Goal: Navigation & Orientation: Find specific page/section

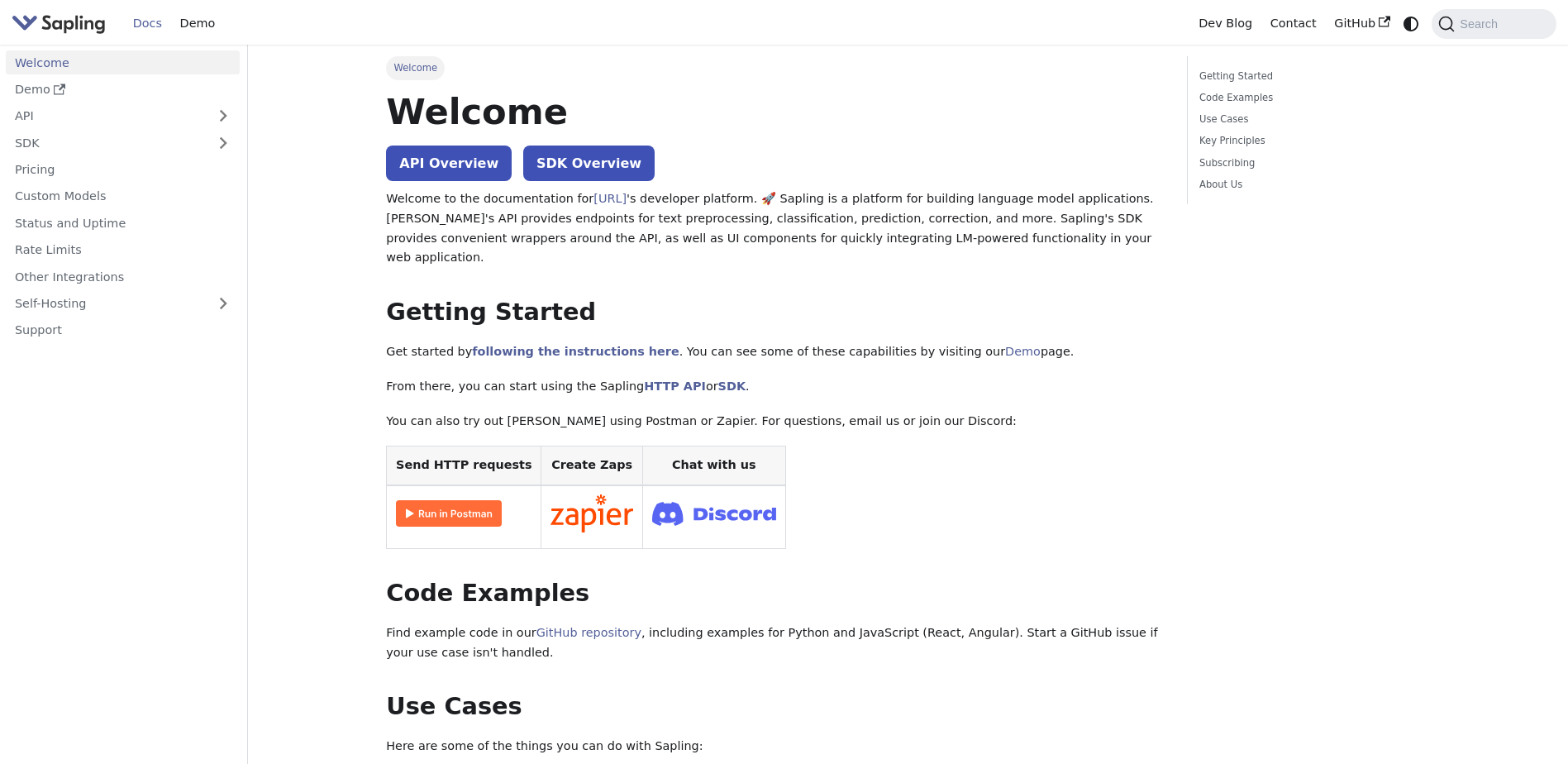
click at [484, 501] on img at bounding box center [449, 513] width 106 height 26
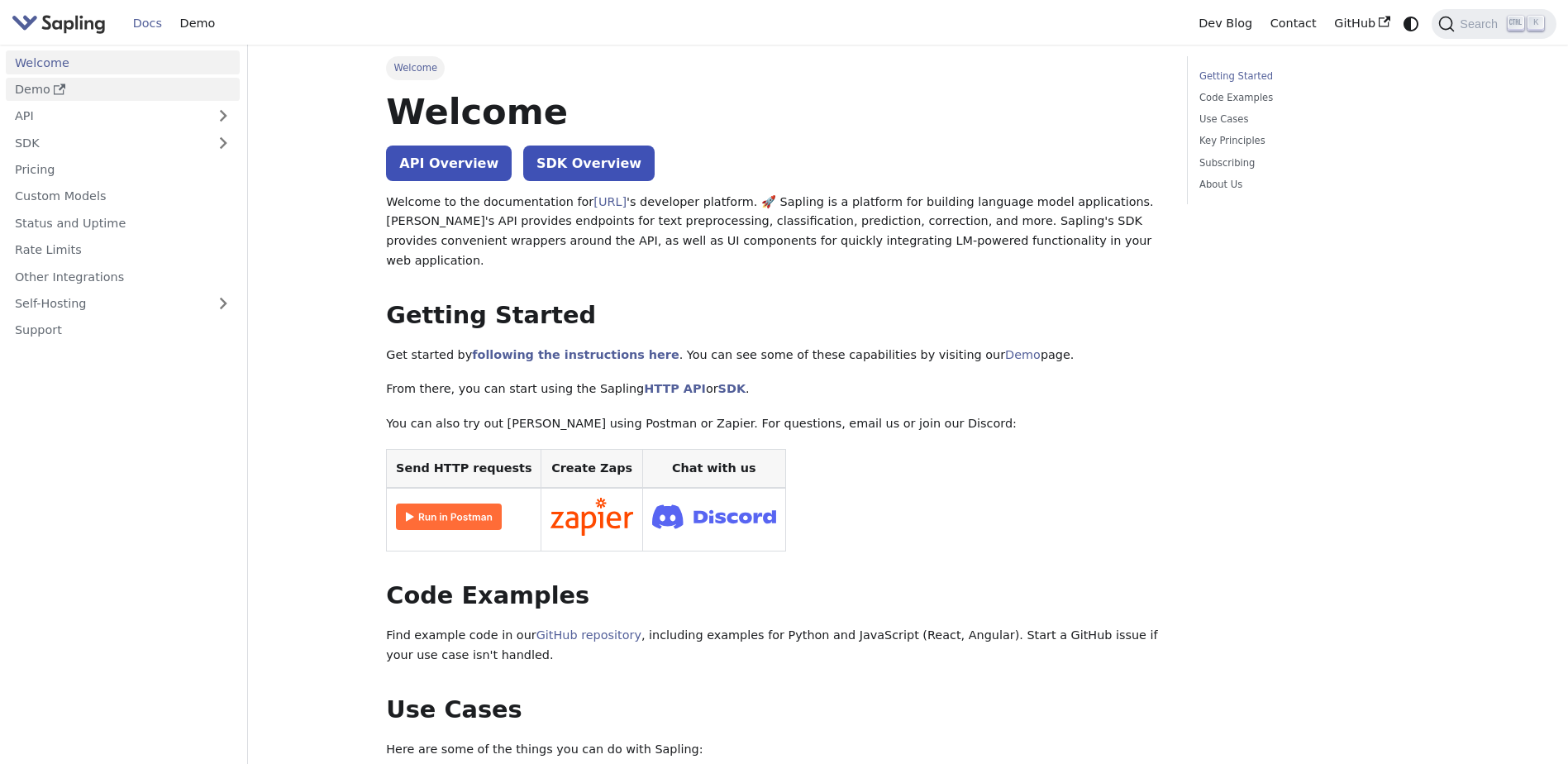
click at [42, 89] on link "Demo" at bounding box center [123, 90] width 234 height 24
